Goal: Check status: Check status

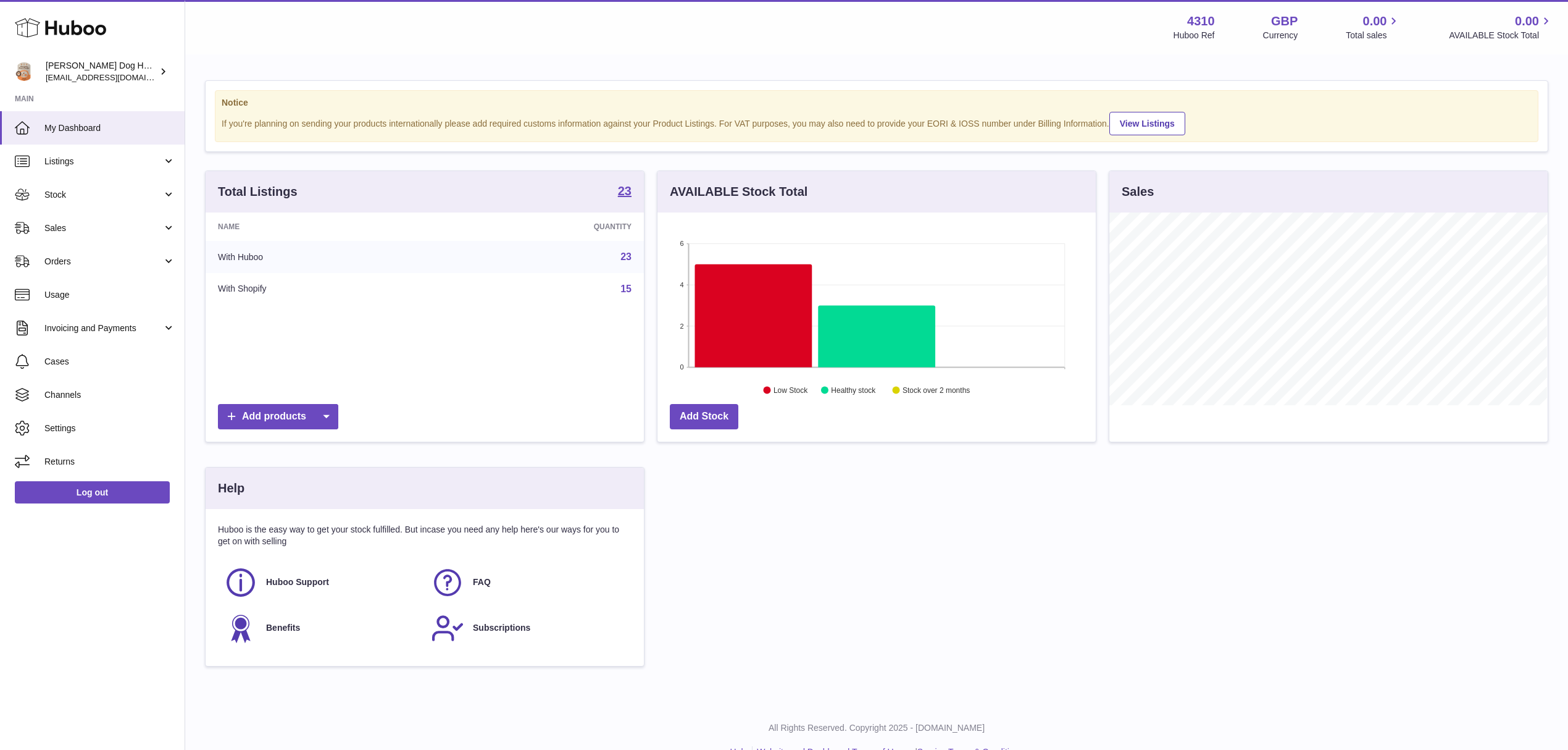
scroll to position [193, 438]
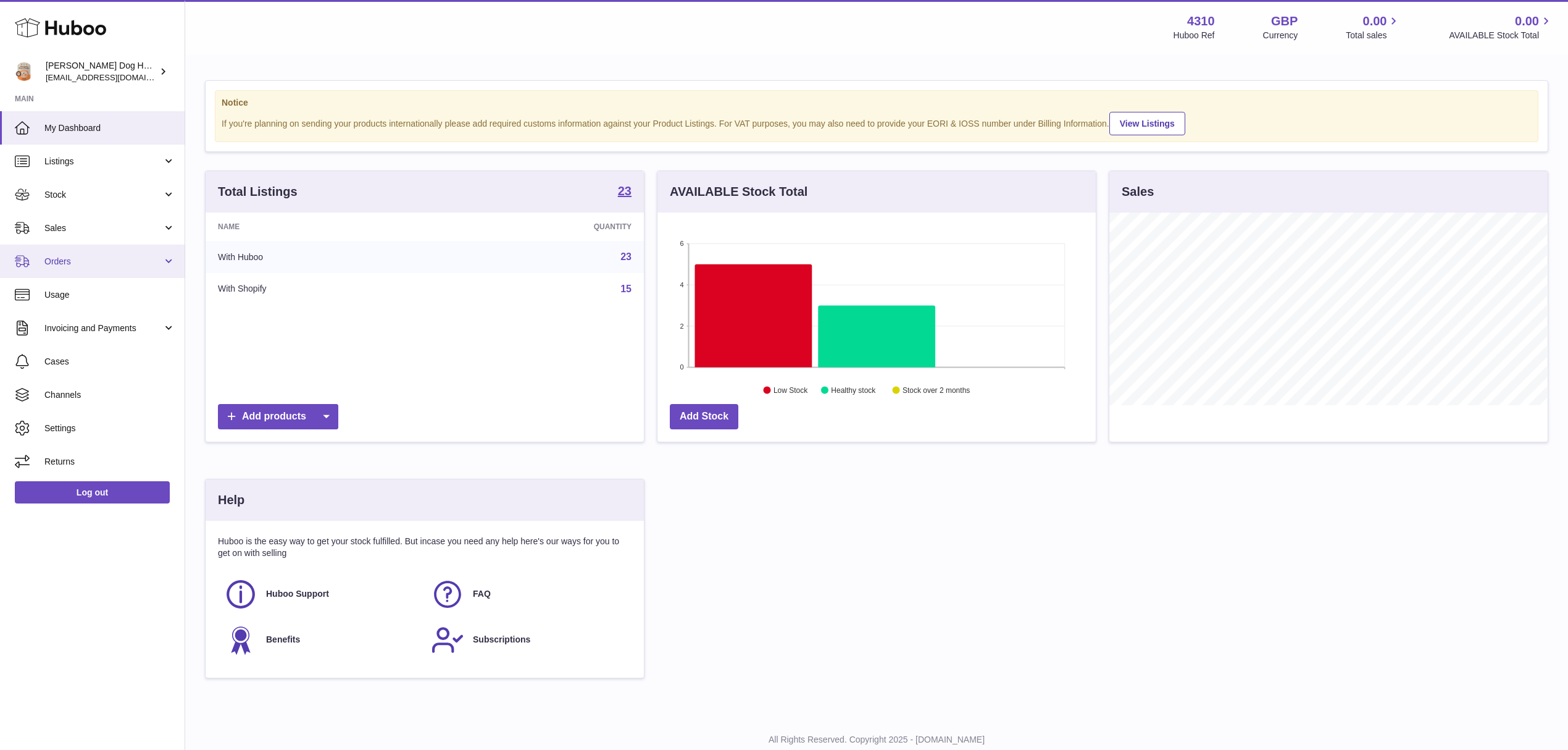
click at [74, 267] on link "Orders" at bounding box center [92, 261] width 185 height 33
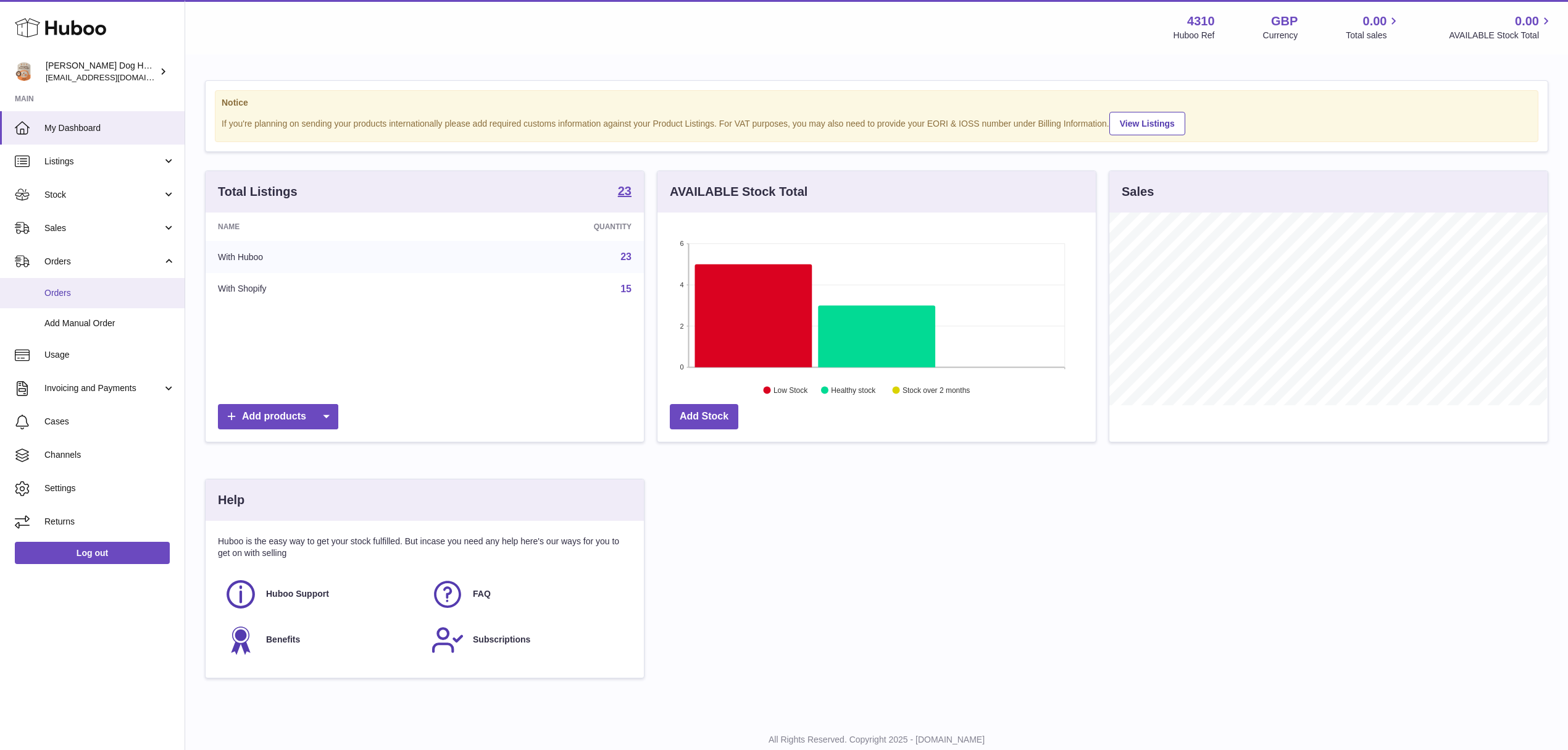
click at [85, 297] on span "Orders" at bounding box center [110, 293] width 131 height 12
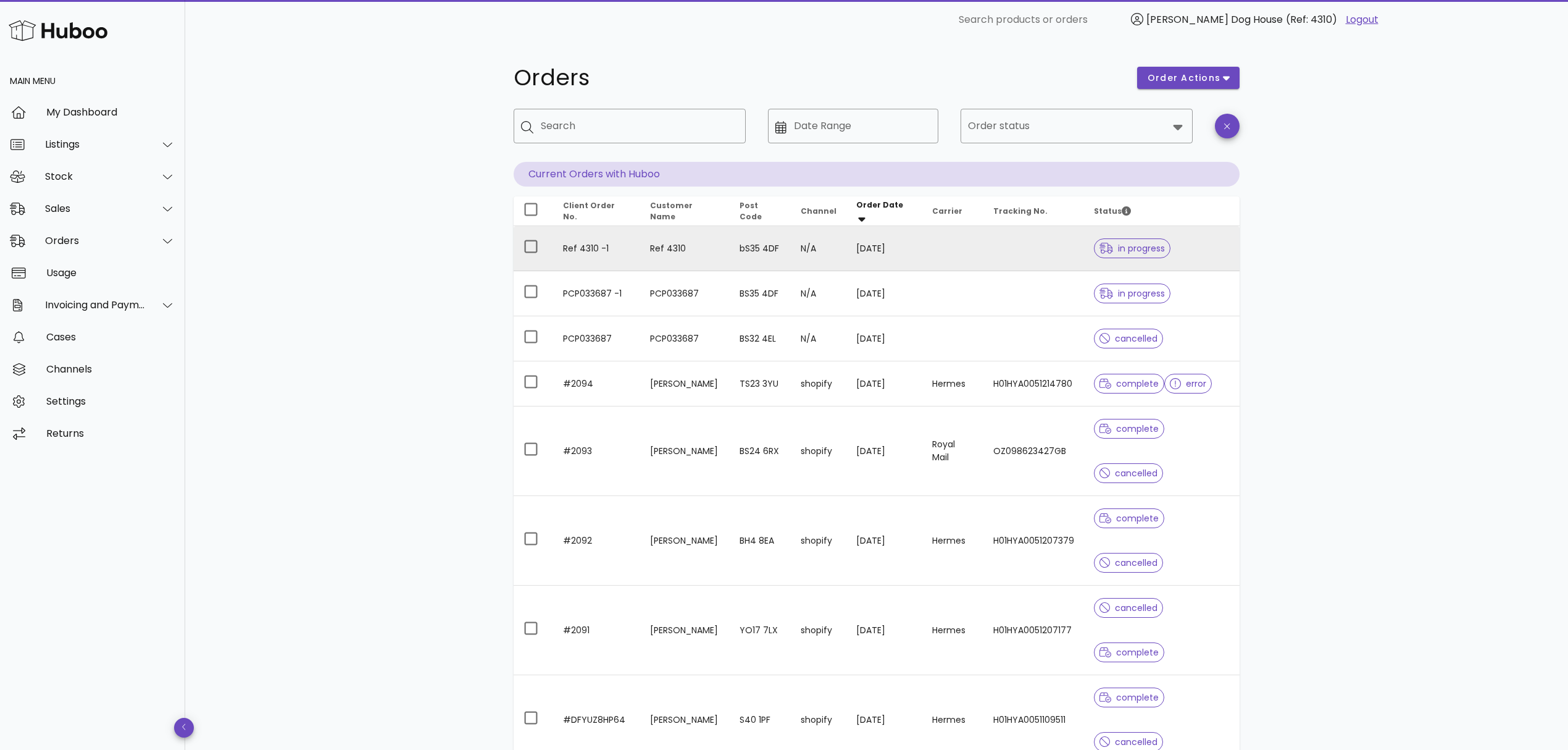
click at [1002, 260] on td at bounding box center [1034, 249] width 101 height 45
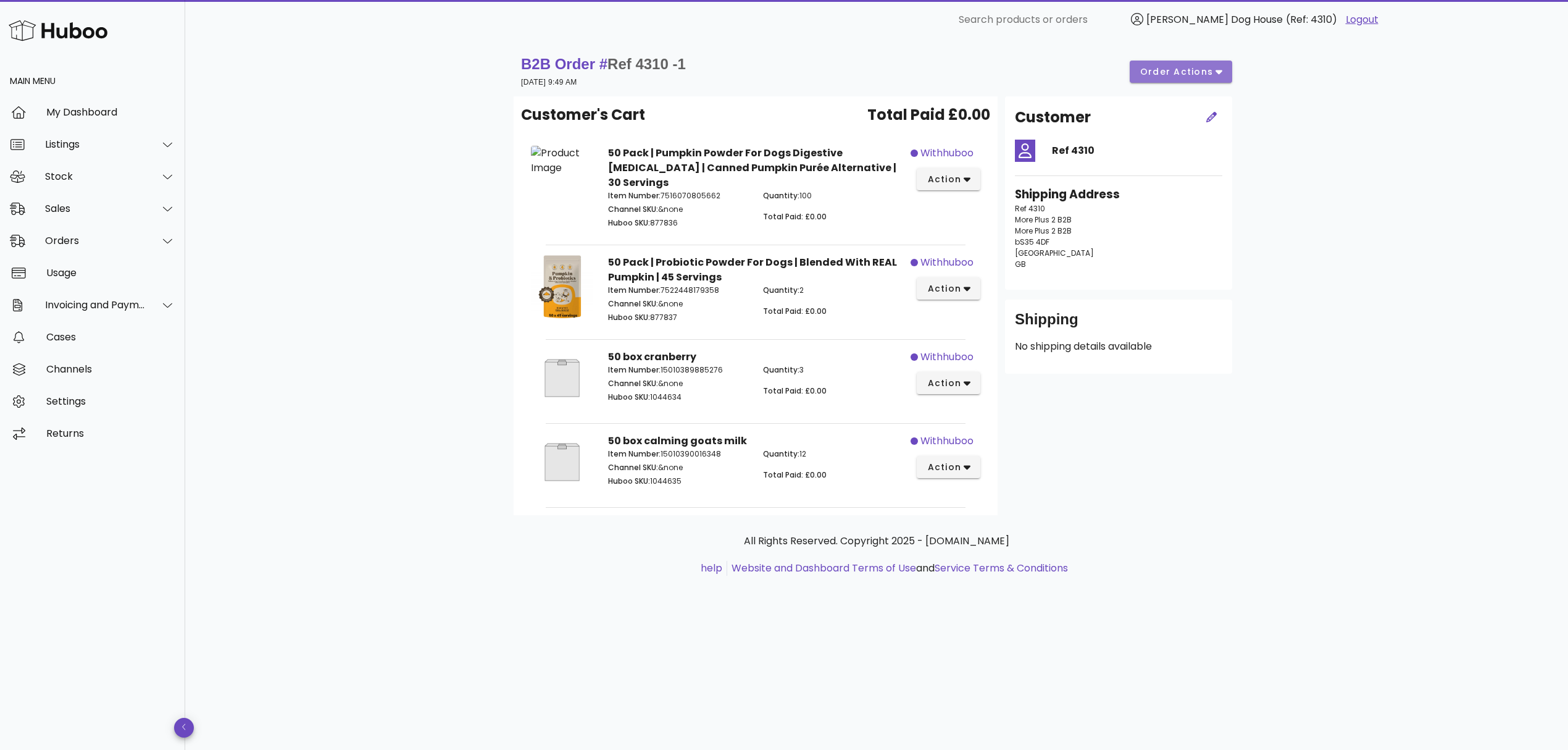
click at [1168, 79] on button "order actions" at bounding box center [1181, 71] width 103 height 22
click at [1315, 135] on div "B2B Order # Ref 4310 -1 [DATE] 9:49 AM order actions Customer's Cart Total Paid…" at bounding box center [877, 395] width 1383 height 710
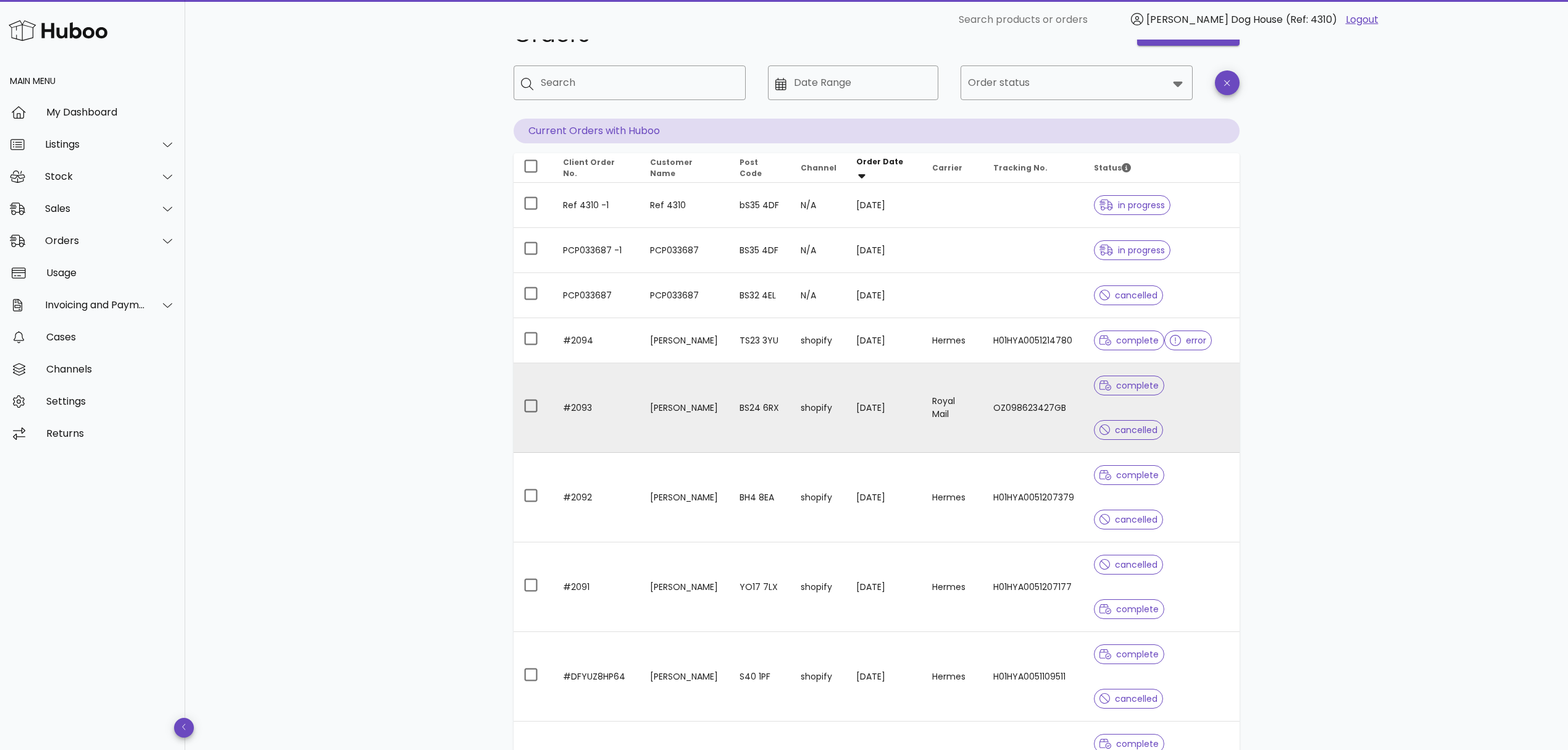
scroll to position [65, 0]
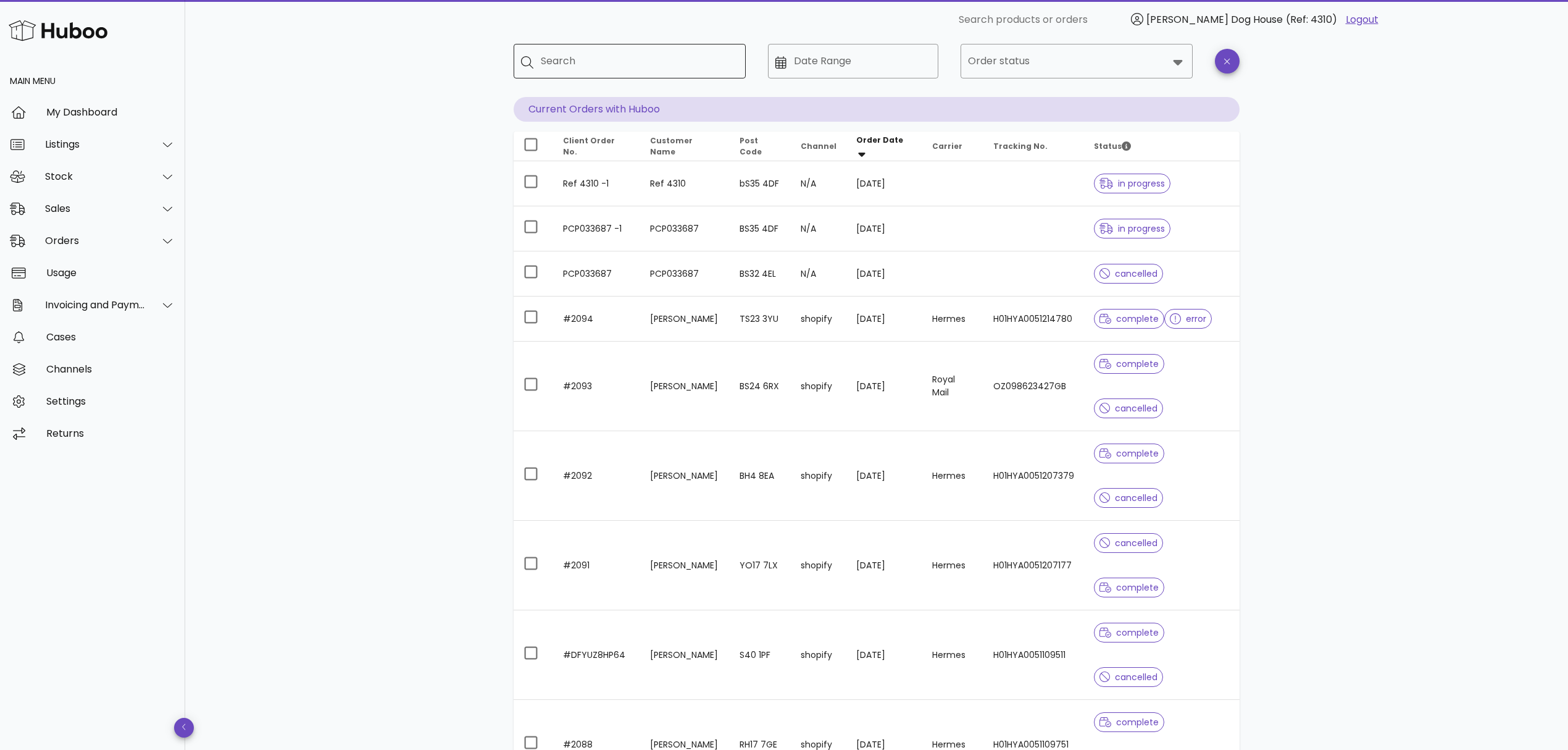
click at [568, 67] on input "Search" at bounding box center [638, 61] width 195 height 20
type input "*"
type input "********"
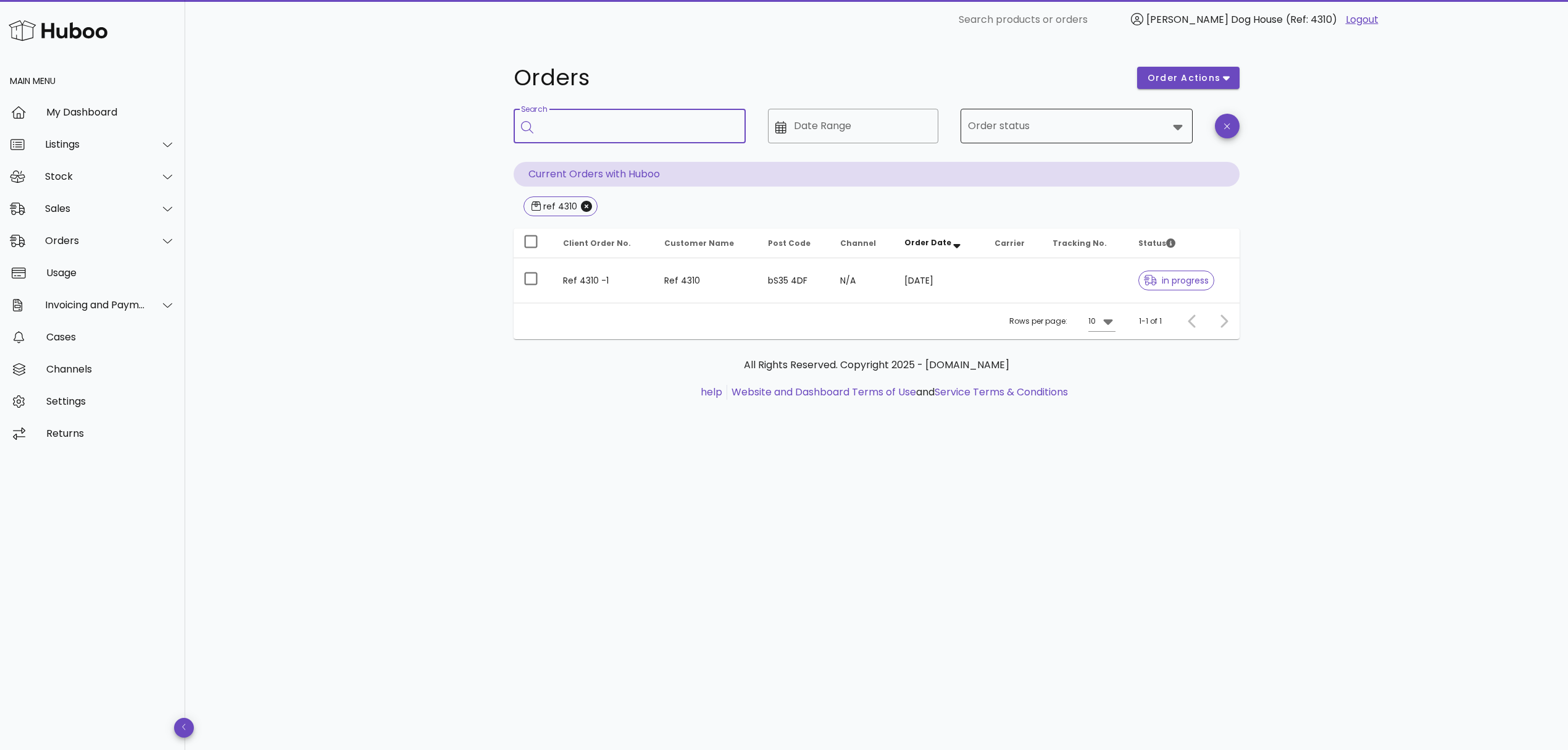
click at [1016, 138] on div at bounding box center [1068, 126] width 200 height 29
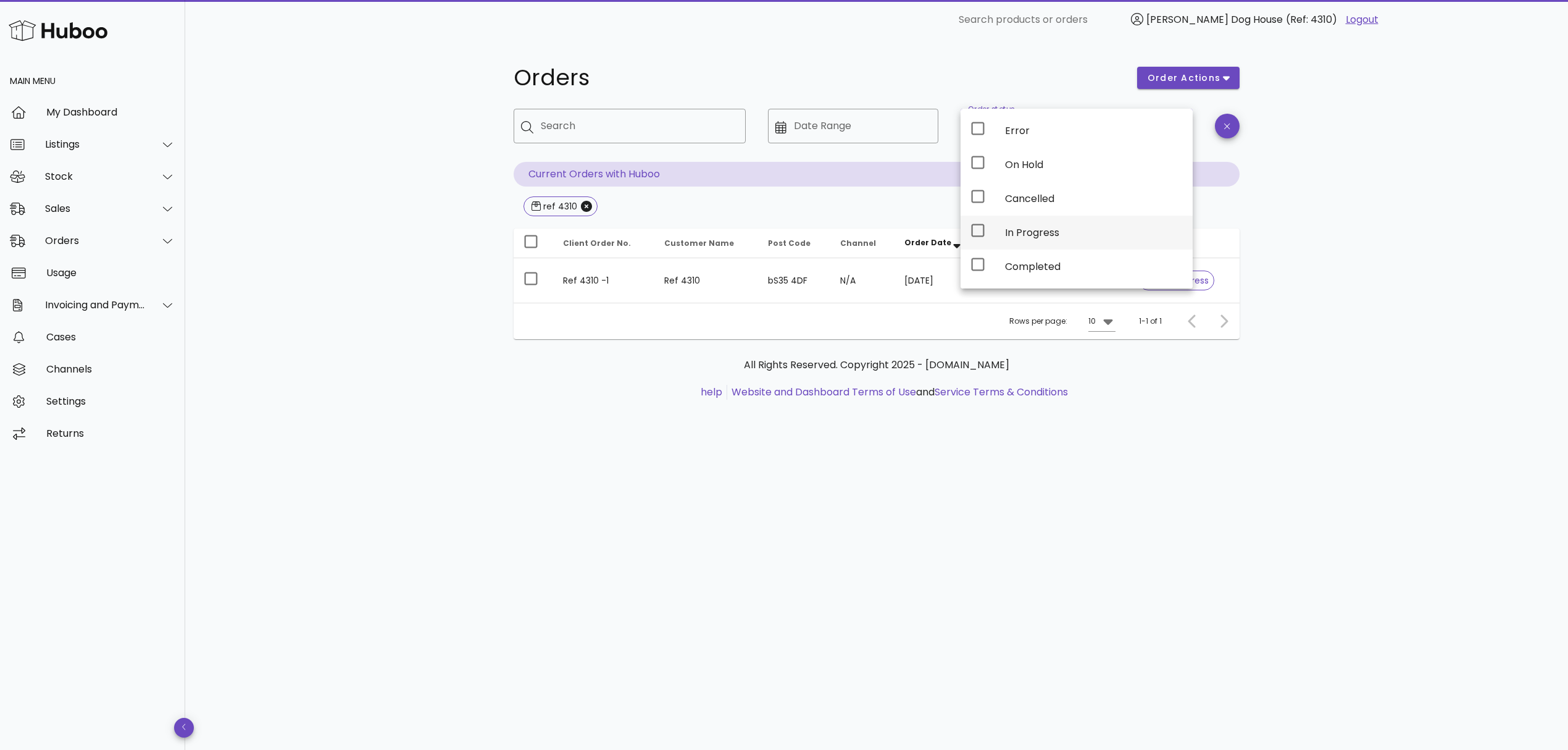
click at [1016, 228] on div "In Progress" at bounding box center [1093, 233] width 177 height 12
click at [1237, 371] on div "All Rights Reserved. Copyright 2025 - [DOMAIN_NAME] help Website and Dashboard …" at bounding box center [877, 385] width 726 height 93
